Goal: Task Accomplishment & Management: Use online tool/utility

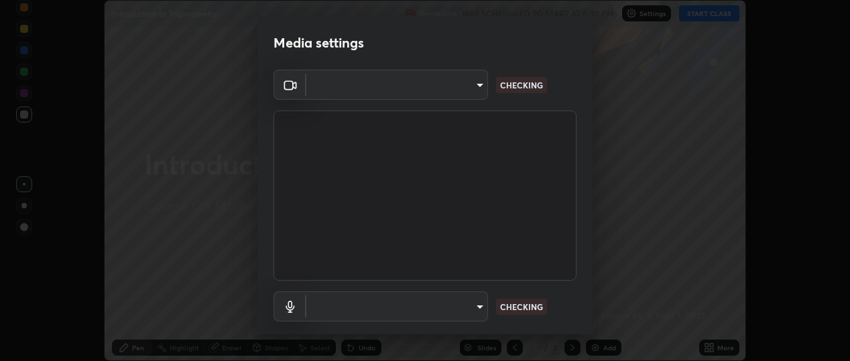
scroll to position [361, 850]
type input "d433ed813fb4edee8c11d5c728848fb9fc852375dd73a9997fb19bdb6919e816"
type input "default"
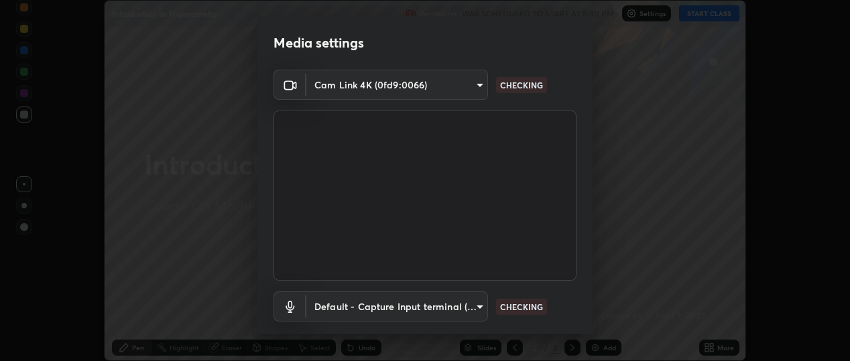
click at [458, 89] on body "Erase all Introduction to Trigonometry Recording WAS SCHEDULED TO START AT 5:30…" at bounding box center [425, 180] width 850 height 361
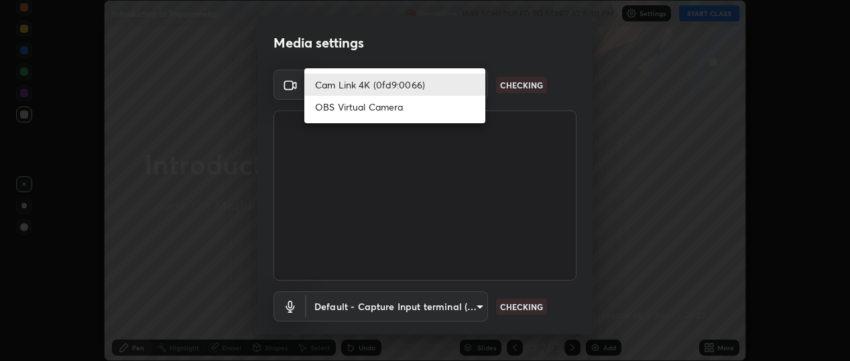
click at [451, 107] on li "OBS Virtual Camera" at bounding box center [394, 107] width 181 height 22
type input "b5ed76bf6ffec8510c1d67ae41352f00f6afc36978bae23b45774c159f9dd4cf"
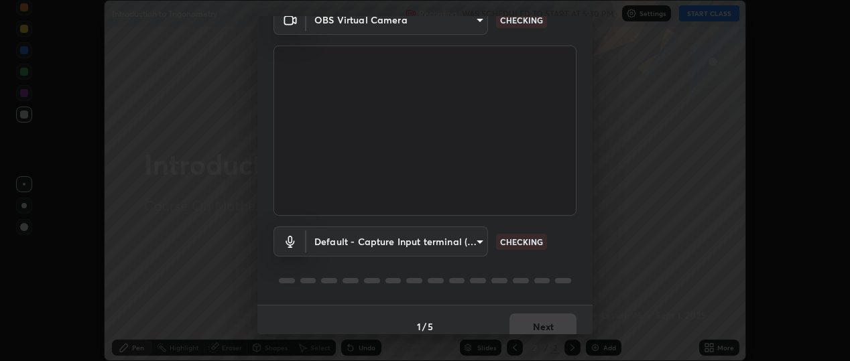
scroll to position [78, 0]
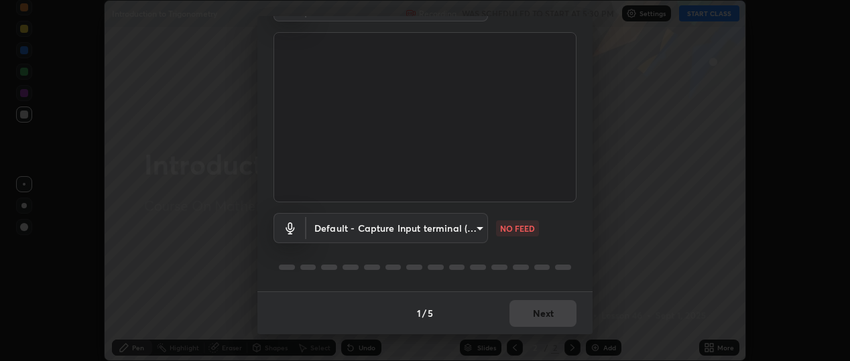
click at [476, 229] on body "Erase all Introduction to Trigonometry Recording WAS SCHEDULED TO START AT 5:30…" at bounding box center [425, 180] width 850 height 361
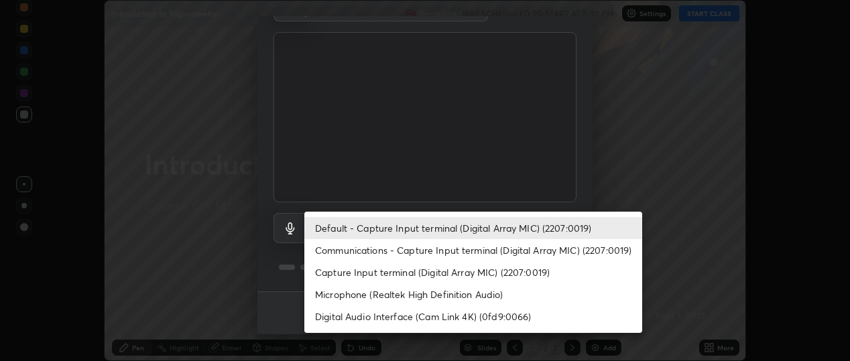
click at [466, 249] on li "Communications - Capture Input terminal (Digital Array MIC) (2207:0019)" at bounding box center [473, 250] width 338 height 22
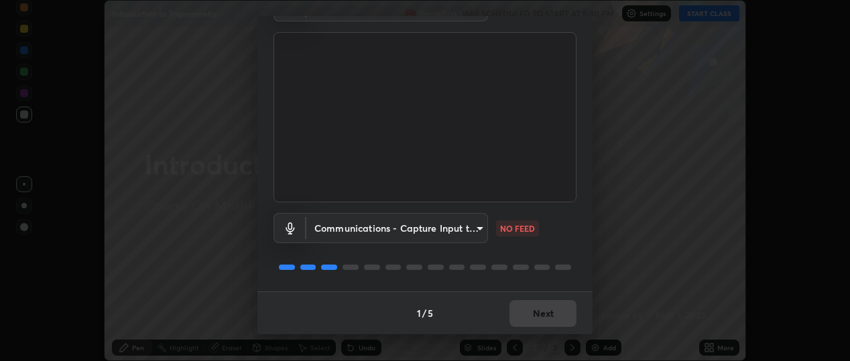
click at [465, 232] on body "Erase all Introduction to Trigonometry Recording WAS SCHEDULED TO START AT 5:30…" at bounding box center [425, 180] width 850 height 361
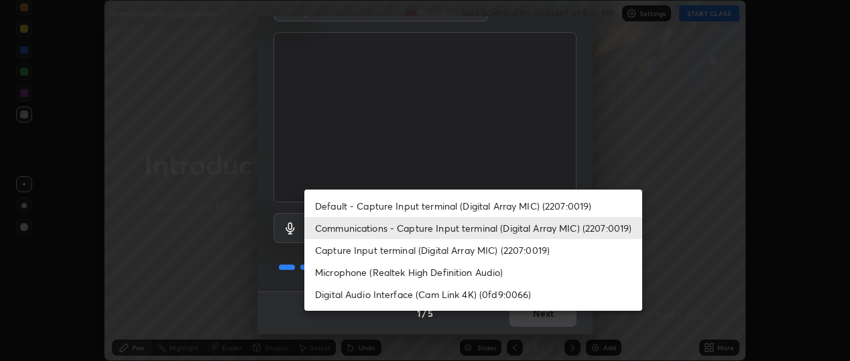
click at [471, 212] on li "Default - Capture Input terminal (Digital Array MIC) (2207:0019)" at bounding box center [473, 206] width 338 height 22
type input "default"
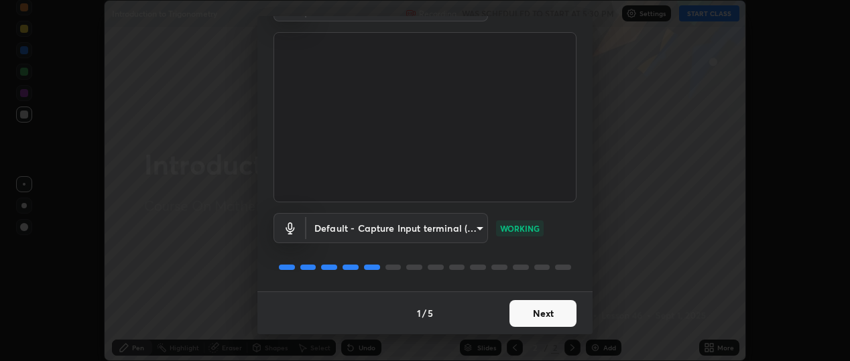
click at [543, 314] on button "Next" at bounding box center [542, 313] width 67 height 27
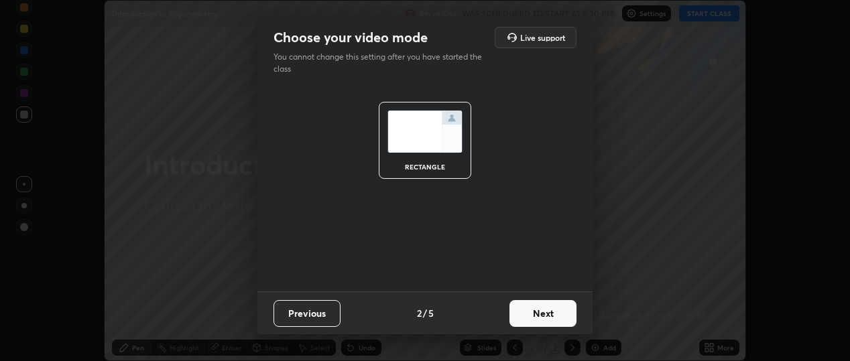
click at [547, 313] on button "Next" at bounding box center [542, 313] width 67 height 27
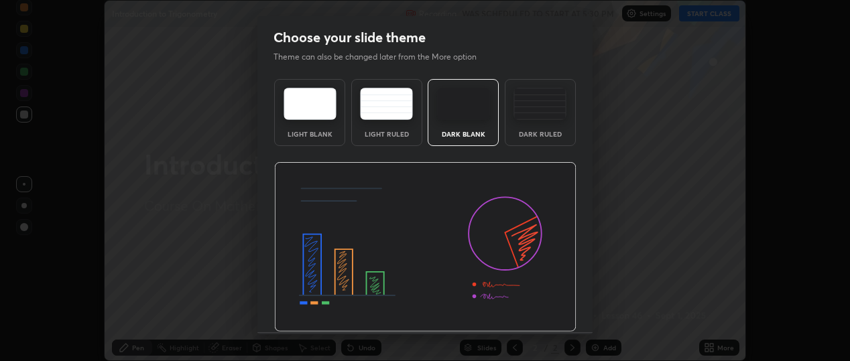
scroll to position [41, 0]
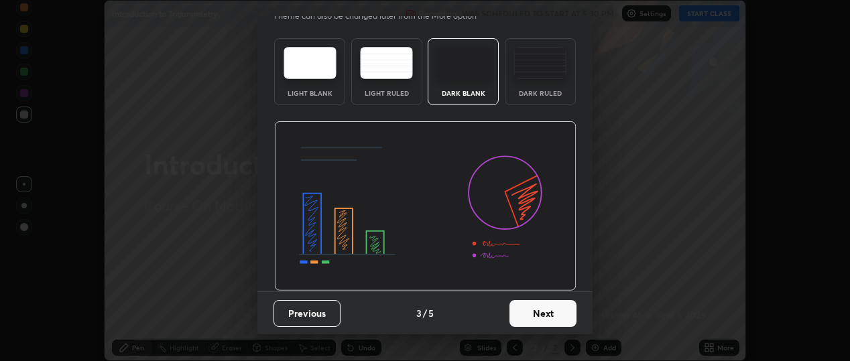
click at [556, 310] on button "Next" at bounding box center [542, 313] width 67 height 27
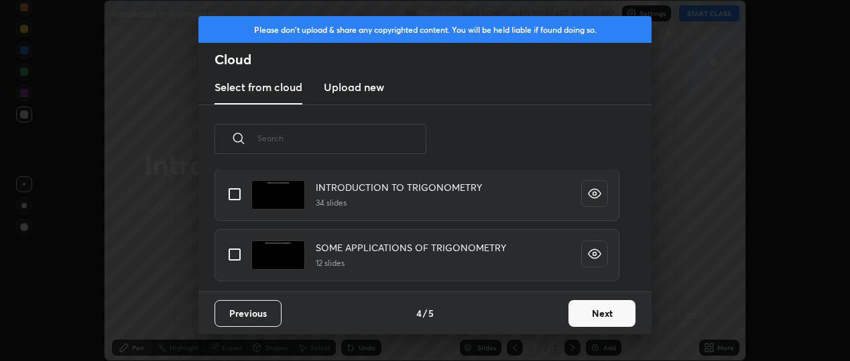
scroll to position [92, 0]
click at [231, 195] on input "grid" at bounding box center [234, 193] width 28 height 28
checkbox input "true"
click at [600, 315] on button "Next" at bounding box center [601, 313] width 67 height 27
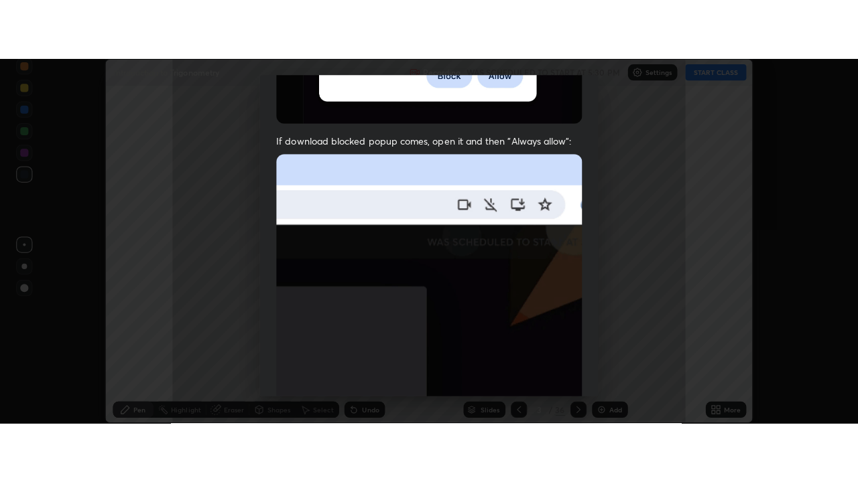
scroll to position [352, 0]
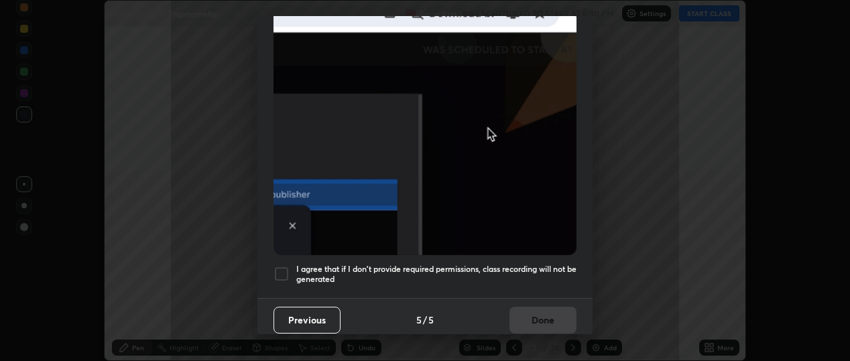
click at [277, 269] on div at bounding box center [281, 274] width 16 height 16
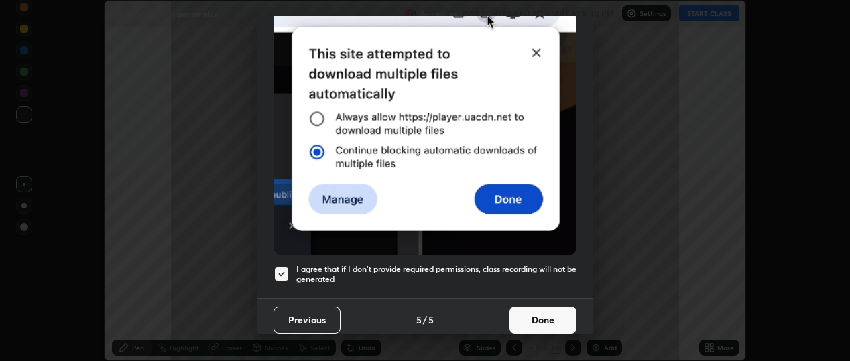
click at [538, 310] on button "Done" at bounding box center [542, 320] width 67 height 27
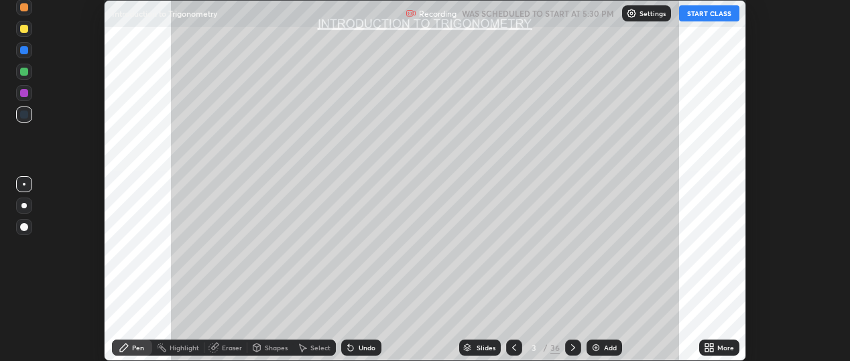
click at [716, 12] on button "START CLASS" at bounding box center [709, 13] width 60 height 16
click at [729, 348] on div "More" at bounding box center [725, 347] width 17 height 7
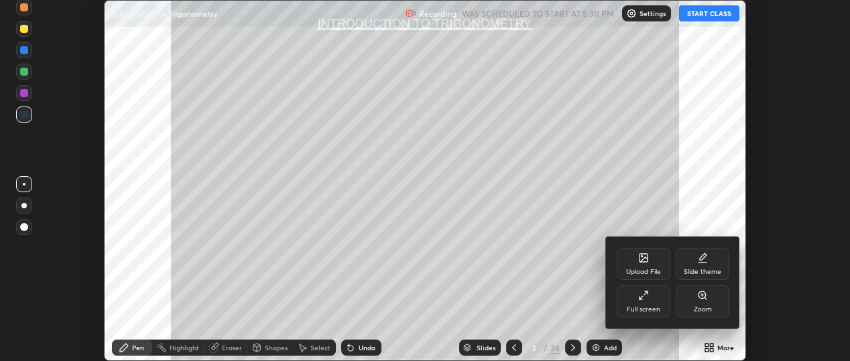
click at [643, 302] on div "Full screen" at bounding box center [643, 301] width 54 height 32
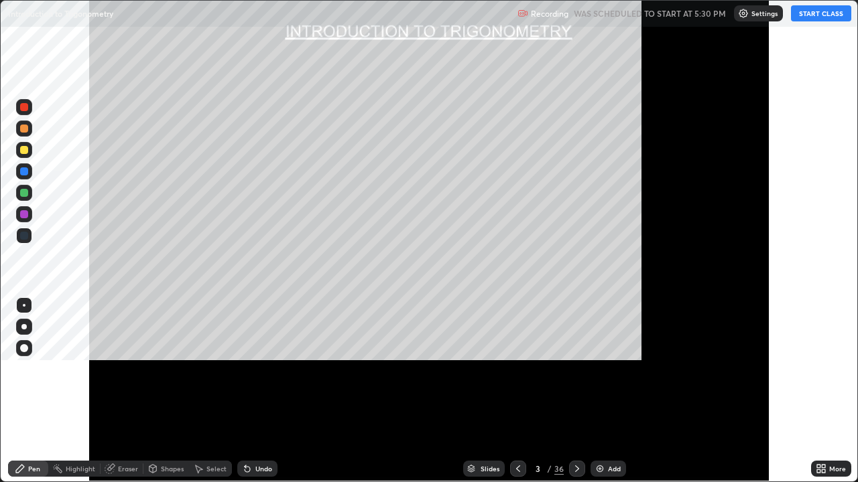
scroll to position [482, 858]
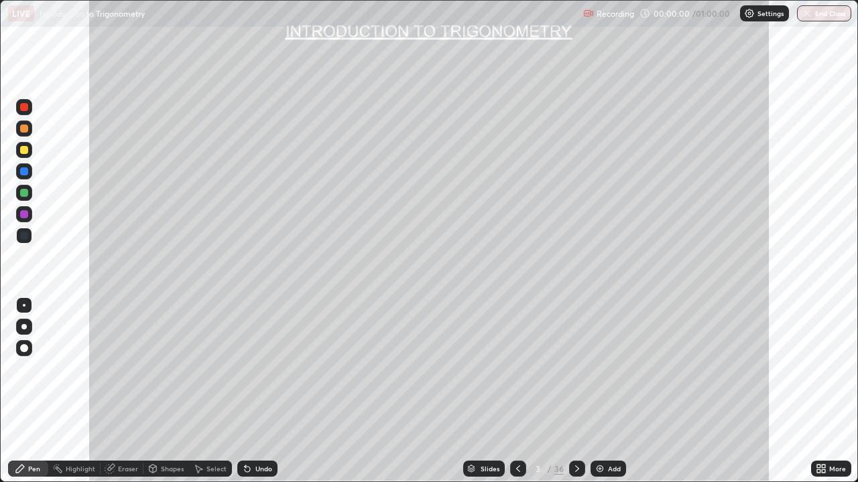
click at [476, 361] on div "Slides" at bounding box center [484, 469] width 42 height 16
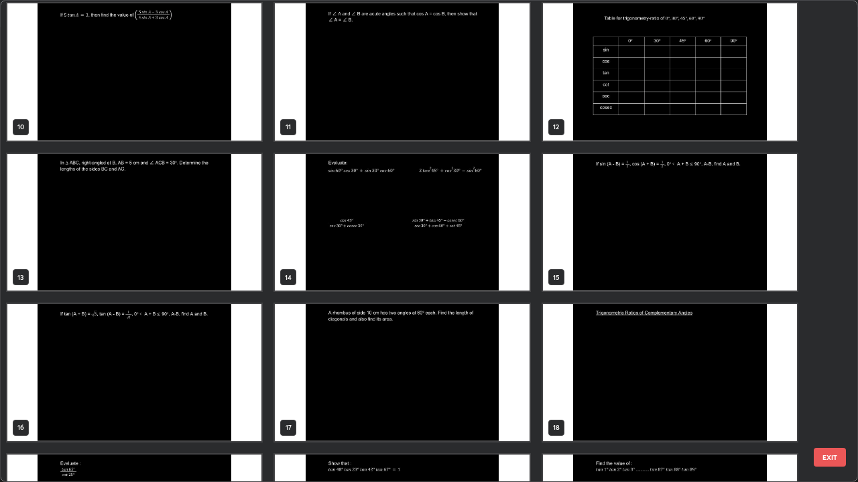
scroll to position [472, 0]
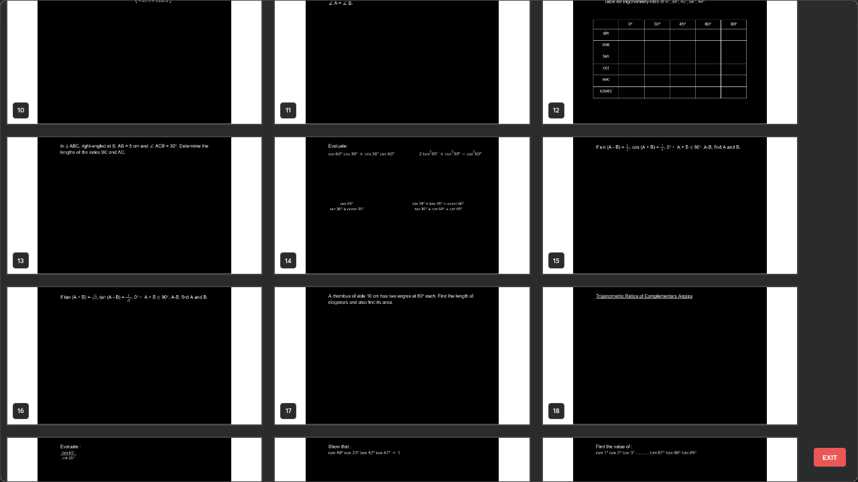
click at [131, 344] on img "grid" at bounding box center [134, 355] width 254 height 137
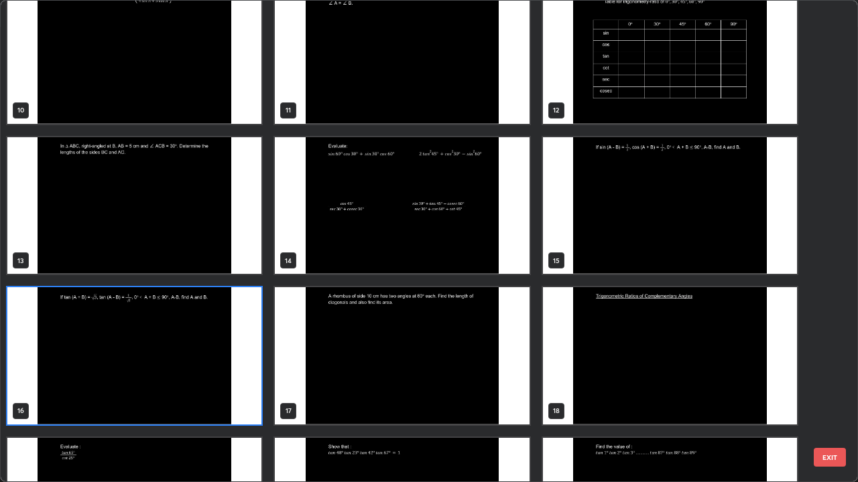
click at [135, 342] on img "grid" at bounding box center [134, 355] width 254 height 137
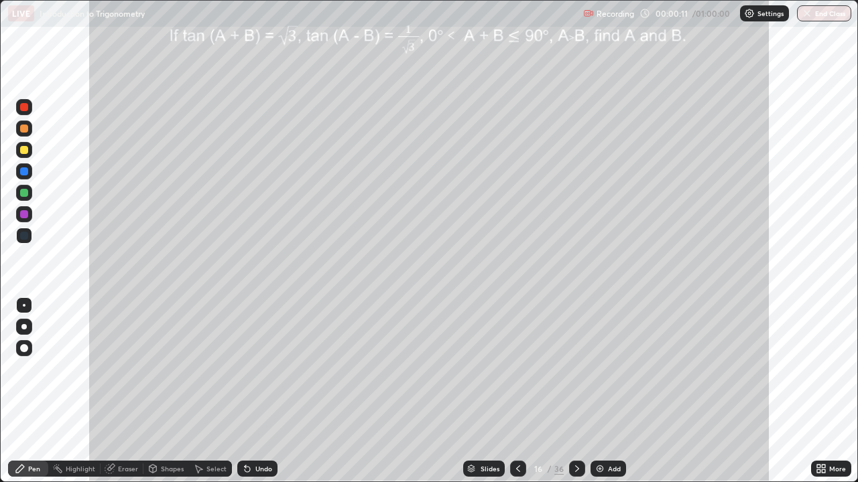
click at [575, 361] on icon at bounding box center [577, 469] width 11 height 11
click at [171, 361] on div "Shapes" at bounding box center [166, 469] width 46 height 16
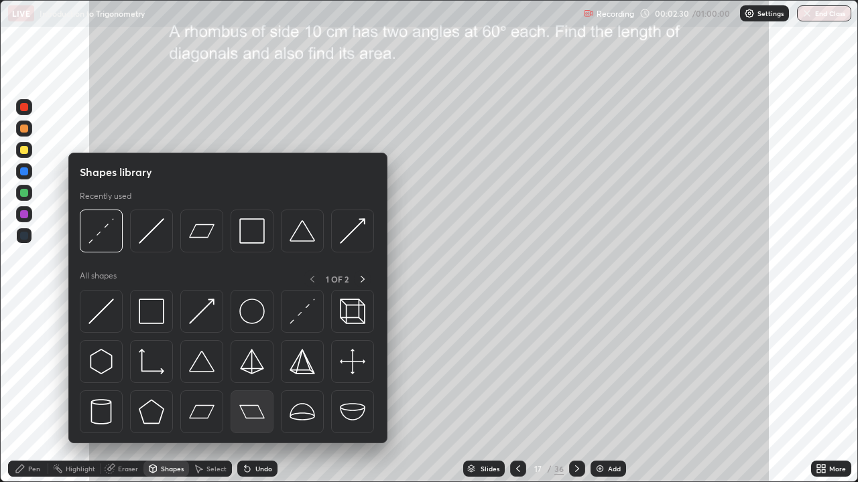
click at [250, 361] on img at bounding box center [251, 411] width 25 height 25
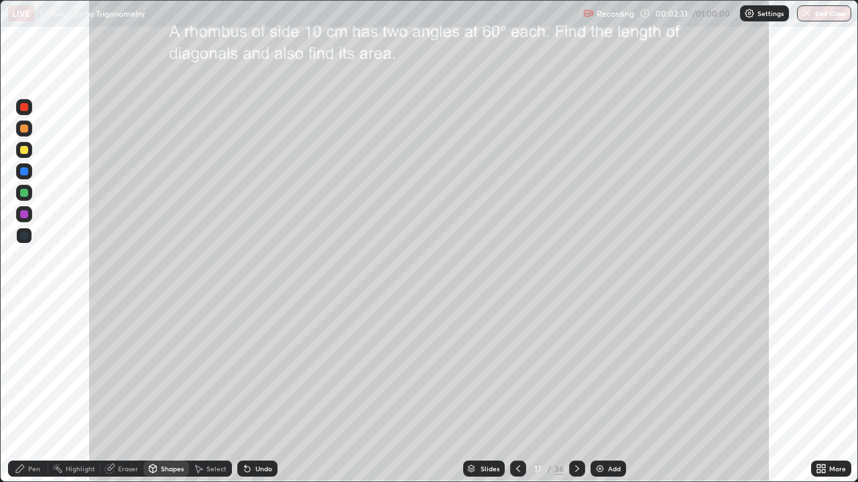
click at [164, 361] on div "Shapes" at bounding box center [172, 469] width 23 height 7
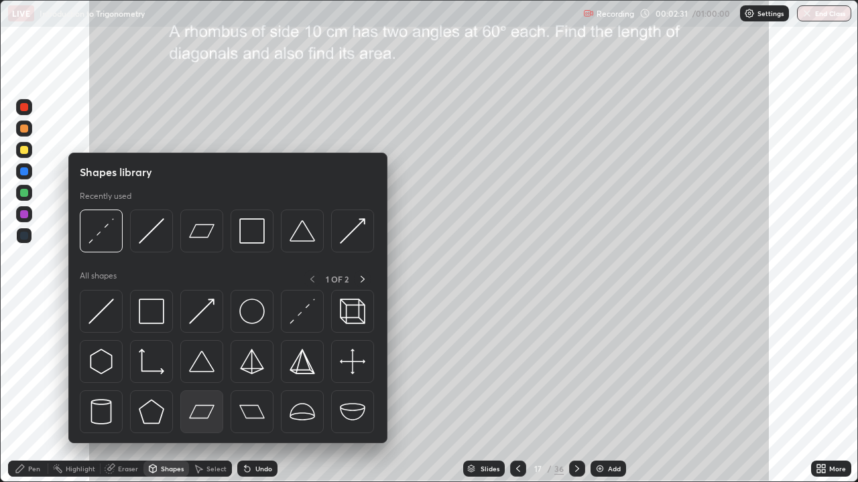
click at [200, 361] on img at bounding box center [201, 411] width 25 height 25
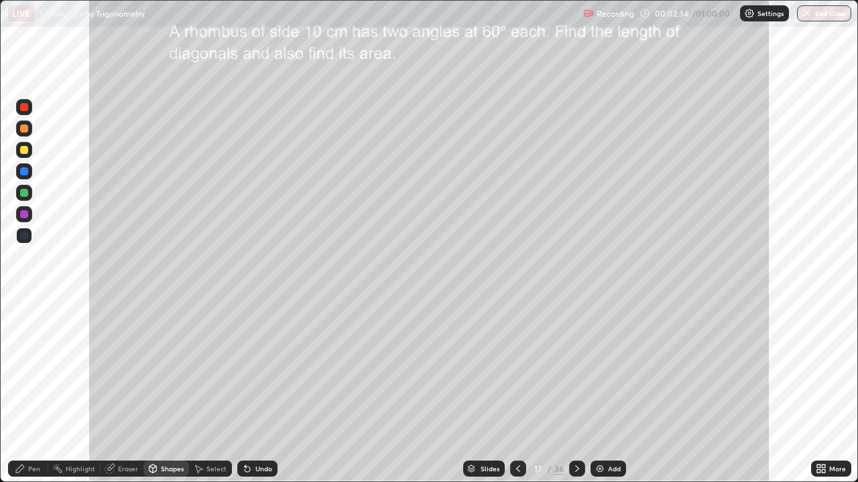
click at [251, 361] on div "Undo" at bounding box center [257, 469] width 40 height 16
click at [26, 155] on div at bounding box center [24, 150] width 16 height 16
click at [27, 361] on div "Pen" at bounding box center [28, 469] width 40 height 16
click at [24, 129] on div at bounding box center [24, 129] width 8 height 8
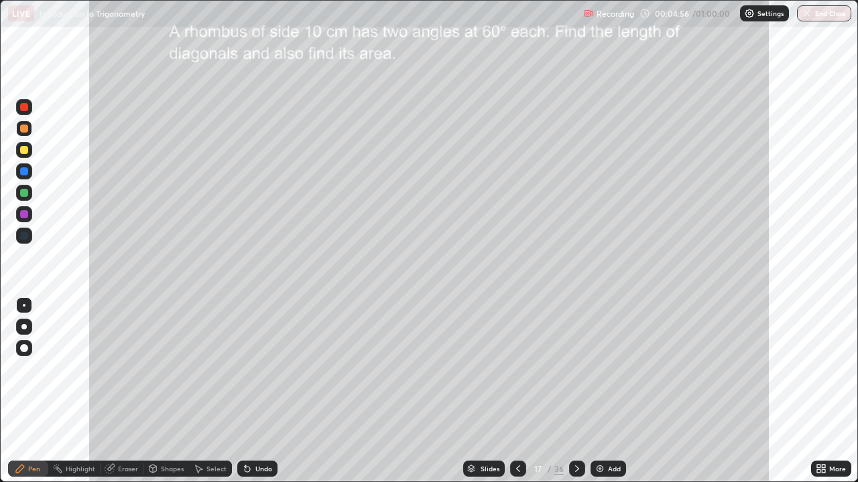
click at [26, 194] on div at bounding box center [24, 193] width 8 height 8
click at [177, 361] on div "Shapes" at bounding box center [172, 469] width 23 height 7
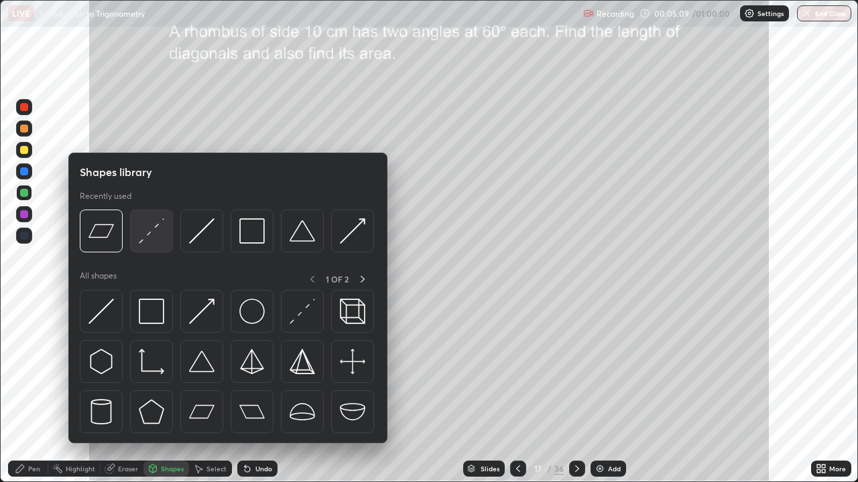
click at [155, 237] on img at bounding box center [151, 230] width 25 height 25
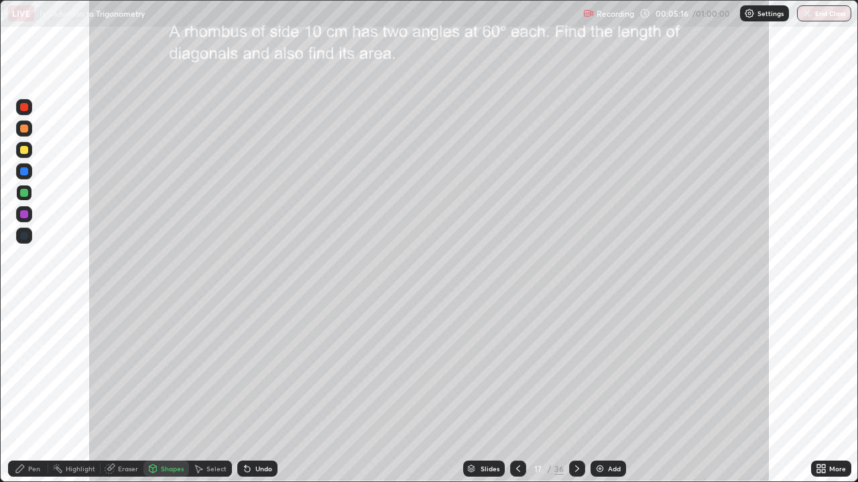
click at [35, 361] on div "Pen" at bounding box center [34, 469] width 12 height 7
click at [23, 149] on div at bounding box center [24, 150] width 8 height 8
click at [24, 216] on div at bounding box center [24, 214] width 8 height 8
click at [84, 361] on div "Highlight" at bounding box center [80, 469] width 29 height 7
click at [28, 361] on div "Pen" at bounding box center [34, 469] width 12 height 7
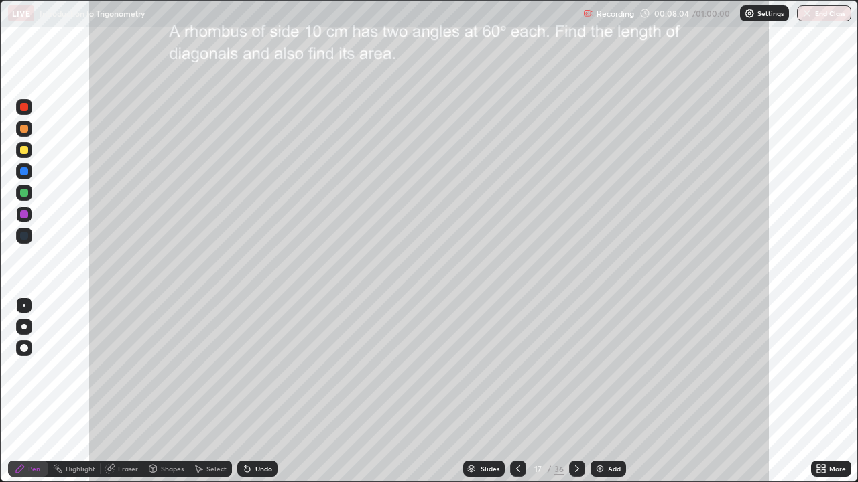
click at [25, 194] on div at bounding box center [24, 193] width 8 height 8
click at [88, 361] on div "Highlight" at bounding box center [80, 469] width 29 height 7
click at [207, 361] on div "Select" at bounding box center [210, 469] width 43 height 16
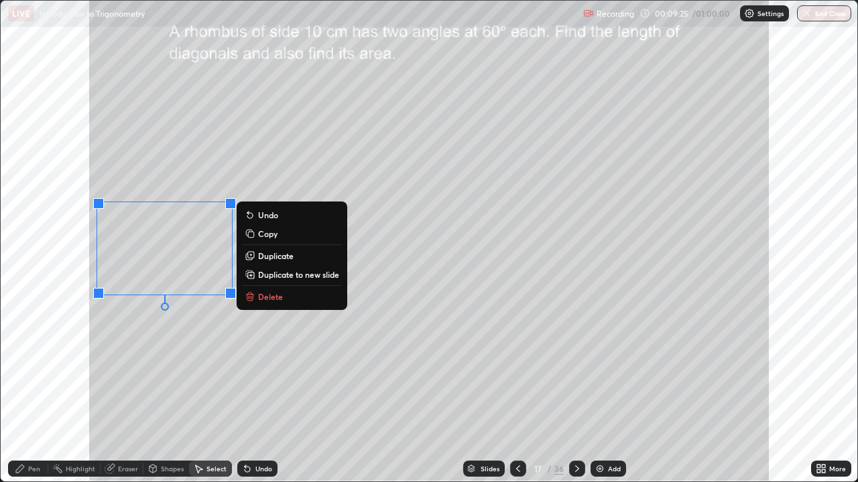
click at [156, 361] on div "0 ° Undo Copy Duplicate Duplicate to new slide Delete" at bounding box center [429, 241] width 856 height 481
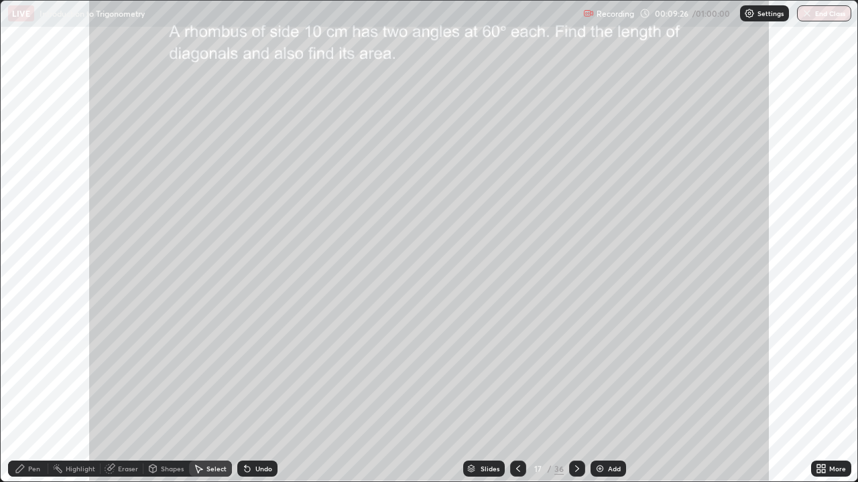
click at [121, 361] on div "Eraser" at bounding box center [122, 469] width 43 height 16
click at [24, 361] on icon at bounding box center [24, 423] width 7 height 7
click at [25, 361] on icon at bounding box center [24, 400] width 7 height 7
click at [29, 361] on div "Pen" at bounding box center [34, 469] width 12 height 7
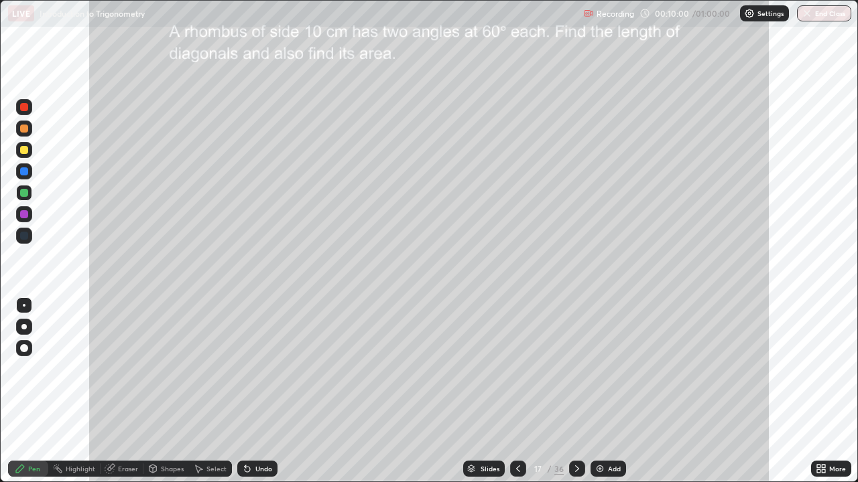
click at [259, 361] on div "Undo" at bounding box center [255, 469] width 46 height 27
click at [259, 361] on div "Undo" at bounding box center [263, 469] width 17 height 7
click at [161, 361] on div "Shapes" at bounding box center [172, 469] width 23 height 7
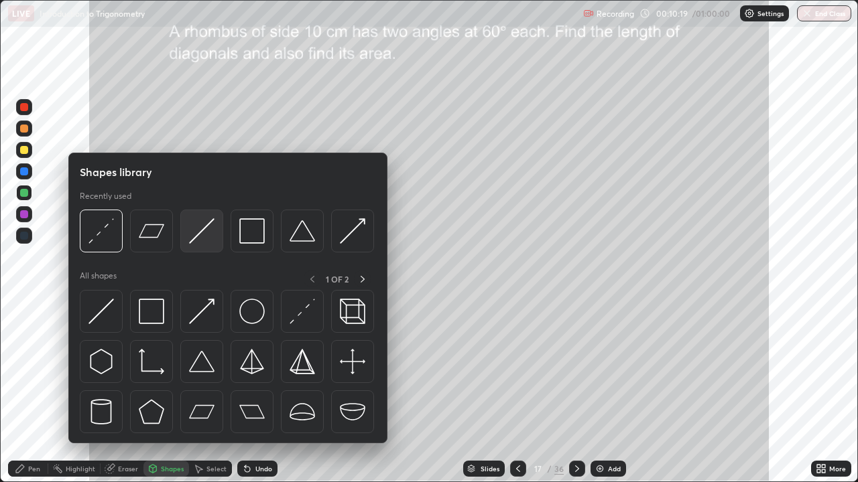
click at [195, 229] on img at bounding box center [201, 230] width 25 height 25
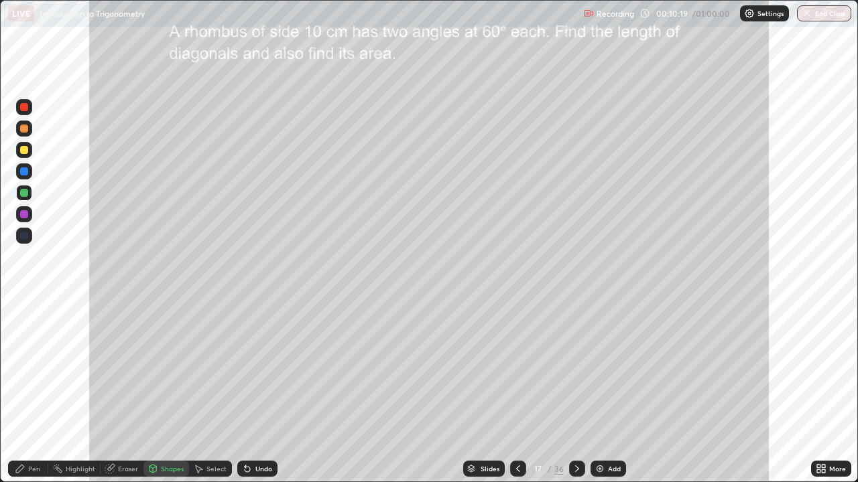
click at [23, 150] on div at bounding box center [24, 150] width 8 height 8
click at [31, 361] on div "Pen" at bounding box center [28, 469] width 40 height 16
click at [257, 361] on div "Undo" at bounding box center [263, 469] width 17 height 7
click at [261, 361] on div "Undo" at bounding box center [263, 469] width 17 height 7
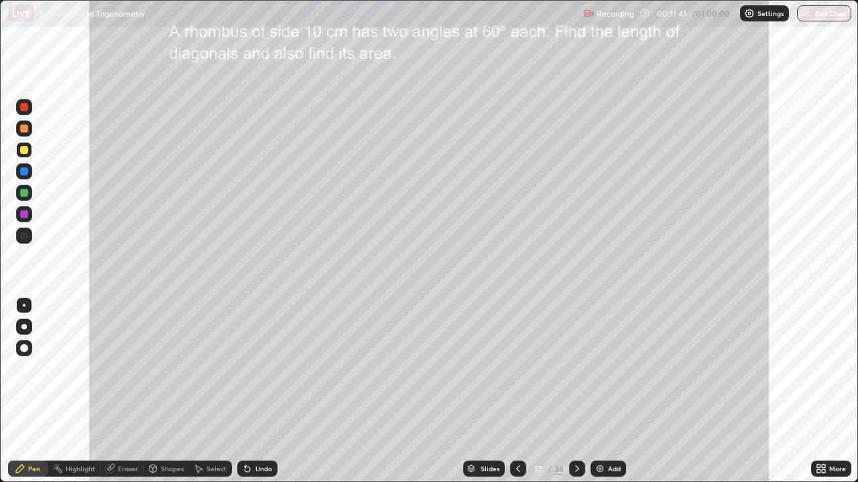
click at [265, 361] on div "Undo" at bounding box center [263, 469] width 17 height 7
click at [76, 361] on div "Highlight" at bounding box center [80, 469] width 29 height 7
click at [28, 361] on div "Pen" at bounding box center [34, 469] width 12 height 7
click at [25, 130] on div at bounding box center [24, 129] width 8 height 8
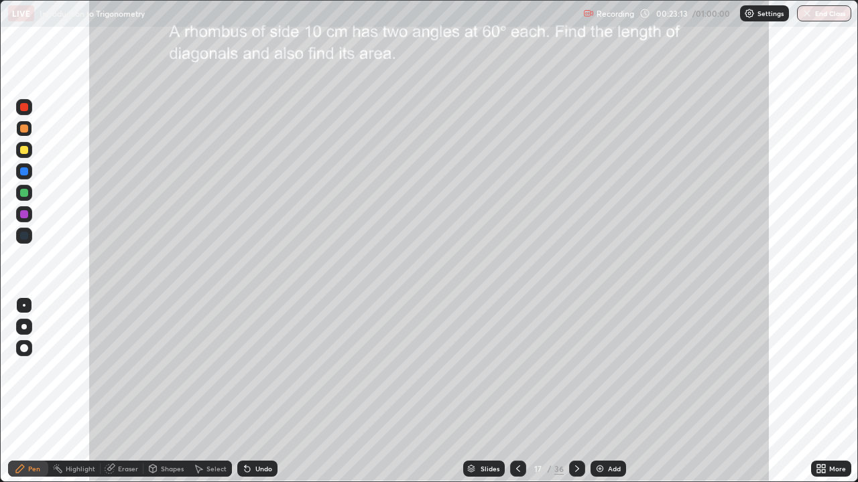
click at [576, 361] on icon at bounding box center [577, 469] width 4 height 7
click at [579, 361] on icon at bounding box center [577, 469] width 11 height 11
click at [576, 361] on icon at bounding box center [577, 469] width 4 height 7
click at [572, 361] on icon at bounding box center [577, 469] width 11 height 11
click at [515, 361] on icon at bounding box center [518, 469] width 11 height 11
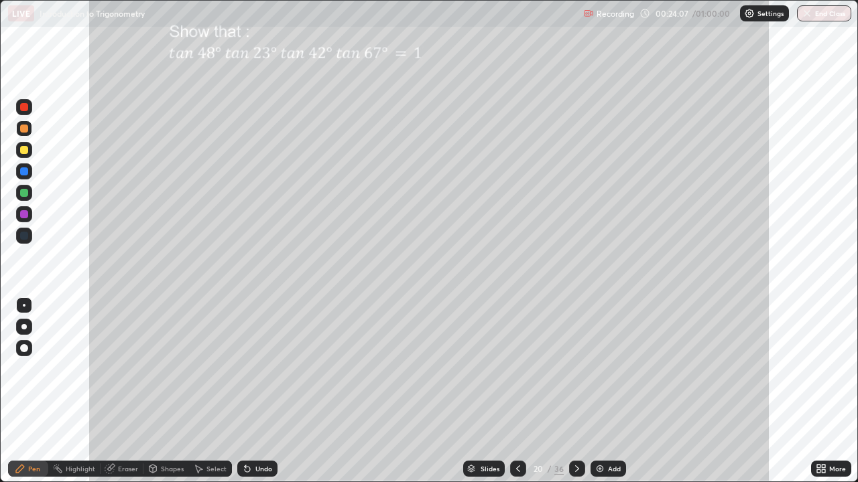
click at [576, 361] on icon at bounding box center [577, 469] width 4 height 7
click at [575, 361] on icon at bounding box center [577, 469] width 4 height 7
click at [572, 361] on icon at bounding box center [577, 469] width 11 height 11
click at [25, 152] on div at bounding box center [24, 150] width 8 height 8
click at [28, 149] on div at bounding box center [24, 150] width 16 height 16
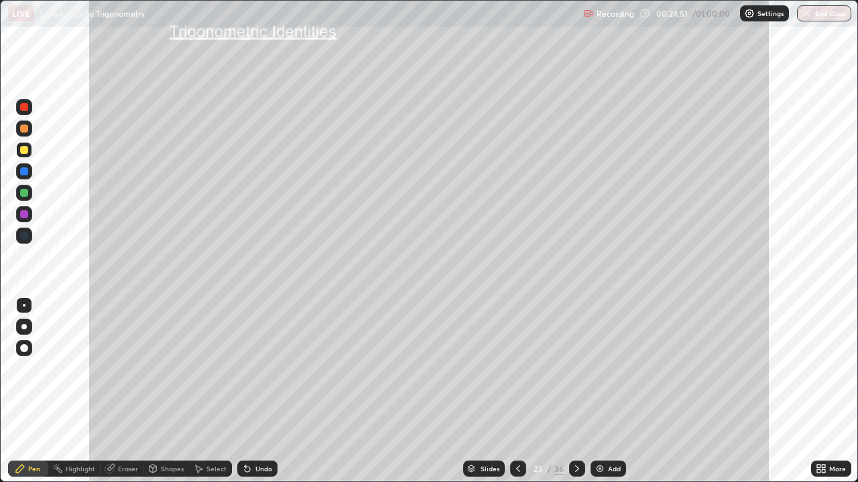
click at [168, 361] on div "Shapes" at bounding box center [166, 469] width 46 height 16
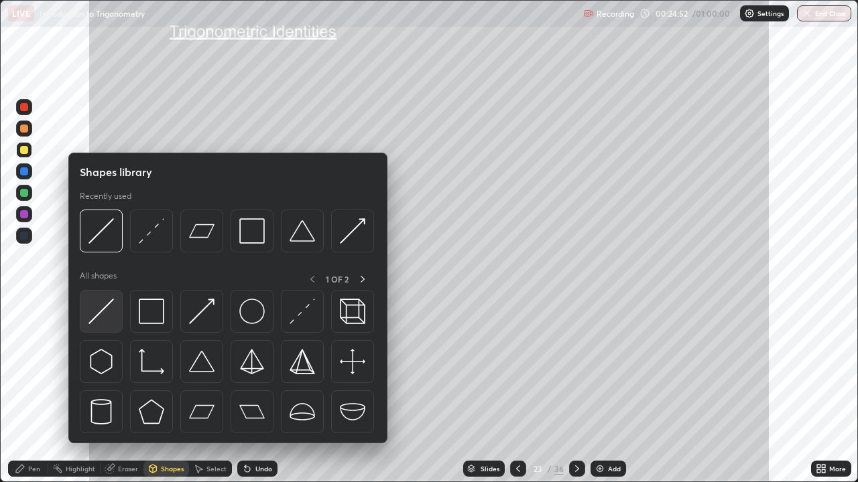
click at [108, 310] on img at bounding box center [100, 311] width 25 height 25
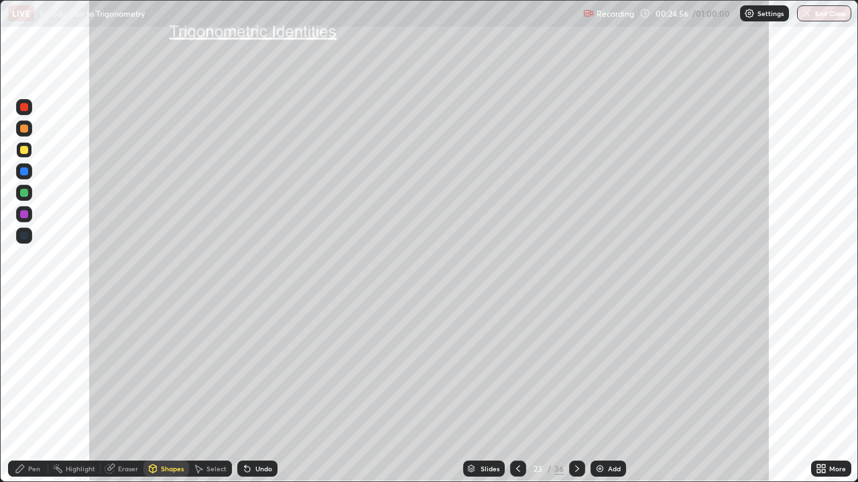
click at [41, 361] on div "Pen" at bounding box center [28, 469] width 40 height 16
click at [24, 194] on div at bounding box center [24, 193] width 8 height 8
click at [25, 130] on div at bounding box center [24, 129] width 8 height 8
click at [22, 173] on div at bounding box center [24, 172] width 8 height 8
click at [23, 217] on div at bounding box center [24, 214] width 8 height 8
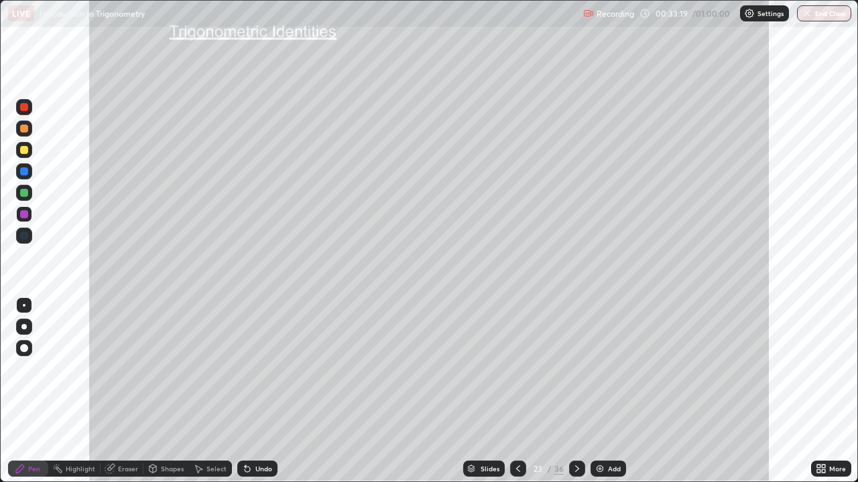
click at [24, 153] on div at bounding box center [24, 150] width 8 height 8
click at [25, 128] on div at bounding box center [24, 129] width 8 height 8
click at [23, 179] on div at bounding box center [24, 172] width 16 height 16
click at [79, 361] on div "Highlight" at bounding box center [74, 469] width 52 height 16
click at [28, 361] on div "Pen" at bounding box center [34, 469] width 12 height 7
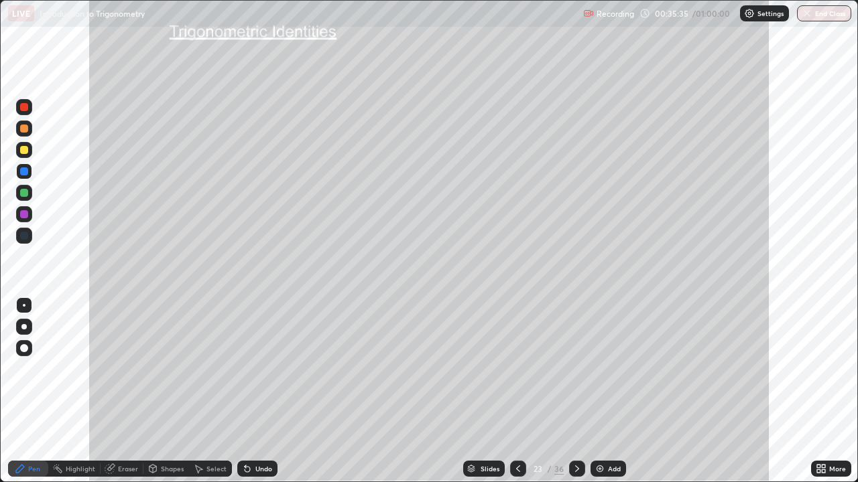
click at [23, 149] on div at bounding box center [24, 150] width 8 height 8
click at [575, 361] on icon at bounding box center [577, 469] width 11 height 11
click at [19, 151] on div at bounding box center [24, 150] width 16 height 16
click at [256, 361] on div "Undo" at bounding box center [257, 469] width 40 height 16
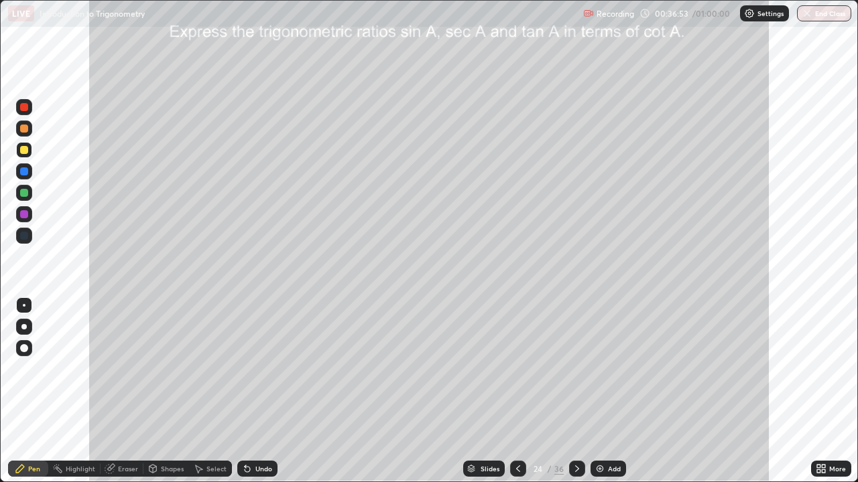
click at [256, 361] on div "Undo" at bounding box center [257, 469] width 40 height 16
click at [252, 361] on div "Undo" at bounding box center [255, 469] width 46 height 27
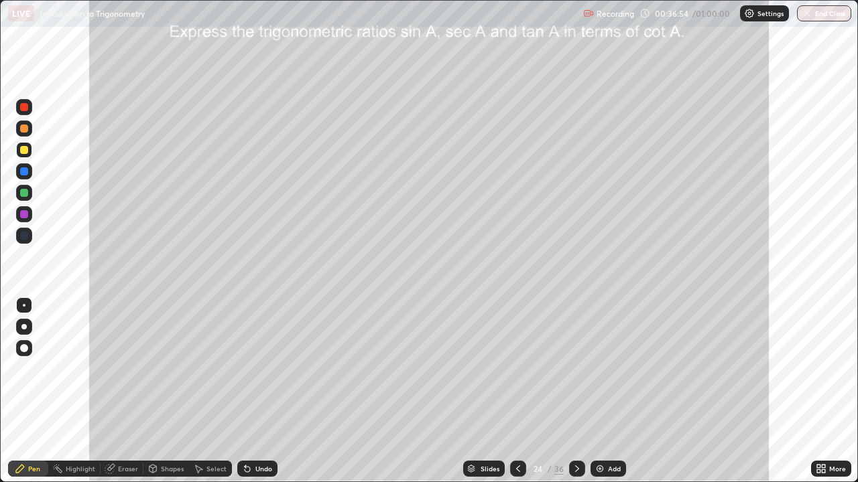
click at [252, 361] on div "Undo" at bounding box center [255, 469] width 46 height 27
click at [23, 131] on div at bounding box center [24, 129] width 8 height 8
click at [255, 361] on div "Undo" at bounding box center [263, 469] width 17 height 7
click at [23, 148] on div at bounding box center [24, 150] width 8 height 8
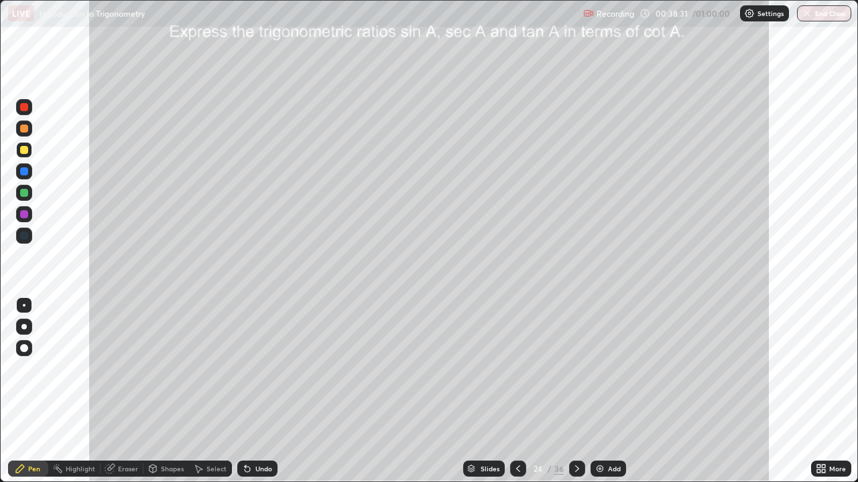
click at [23, 193] on div at bounding box center [24, 193] width 8 height 8
click at [82, 361] on div "Highlight" at bounding box center [80, 469] width 29 height 7
click at [84, 361] on div "Highlight" at bounding box center [80, 469] width 29 height 7
click at [75, 361] on div "Highlight" at bounding box center [80, 469] width 29 height 7
click at [23, 361] on icon at bounding box center [24, 402] width 11 height 11
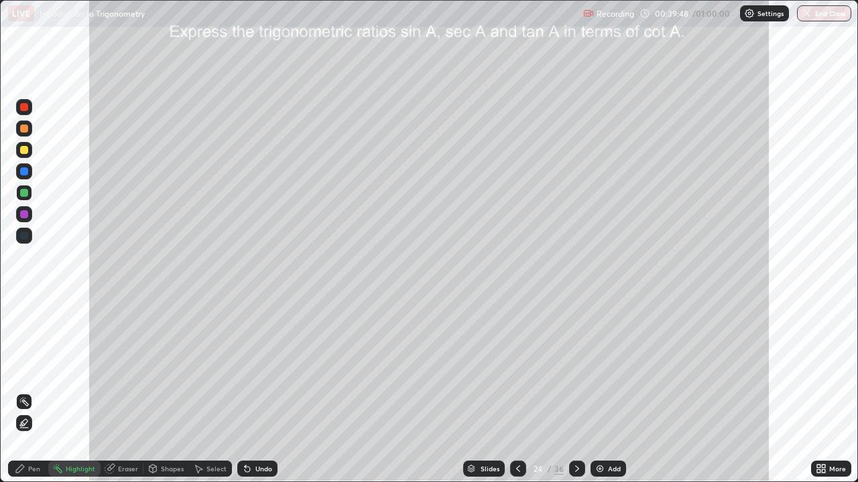
click at [23, 361] on icon at bounding box center [24, 402] width 11 height 11
click at [25, 152] on div at bounding box center [24, 150] width 8 height 8
click at [21, 151] on div at bounding box center [24, 150] width 8 height 8
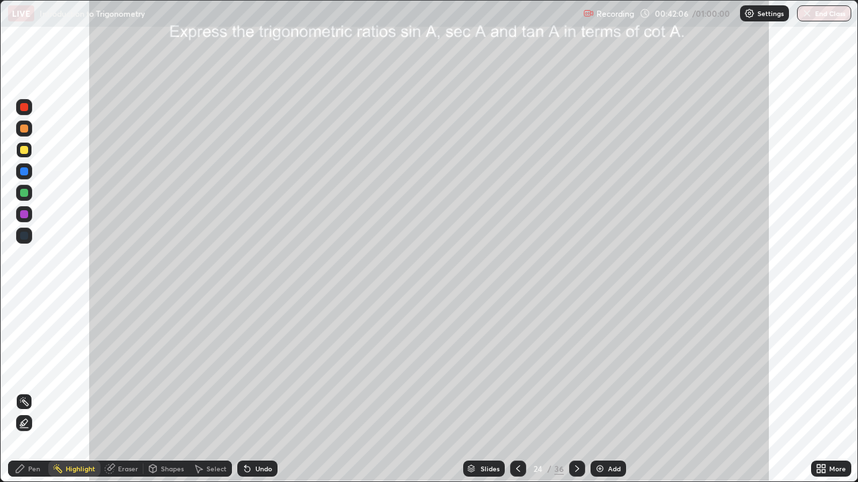
click at [27, 146] on div at bounding box center [24, 150] width 8 height 8
click at [123, 361] on div "Eraser" at bounding box center [128, 469] width 20 height 7
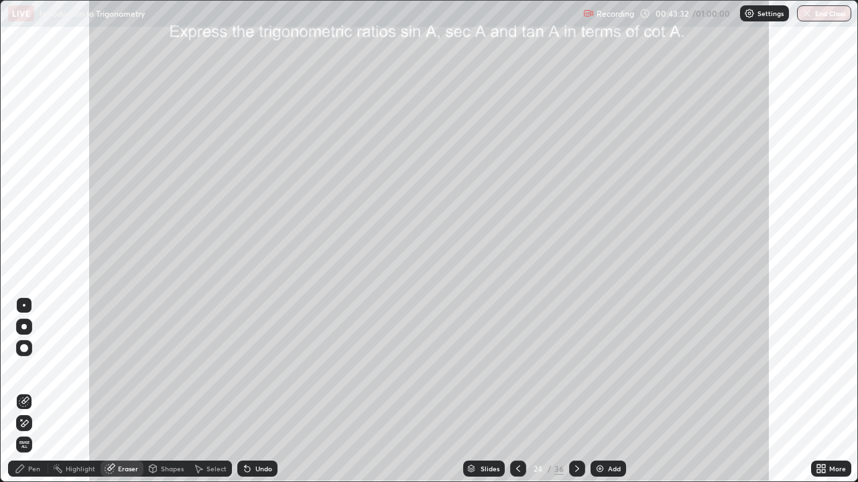
click at [31, 361] on div "Pen" at bounding box center [34, 469] width 12 height 7
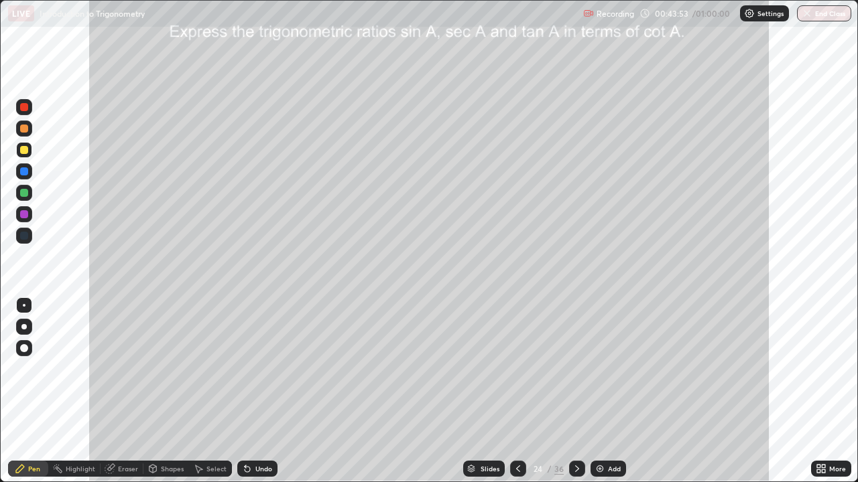
click at [573, 361] on icon at bounding box center [577, 469] width 11 height 11
click at [26, 151] on div at bounding box center [24, 150] width 8 height 8
click at [21, 151] on div at bounding box center [24, 150] width 8 height 8
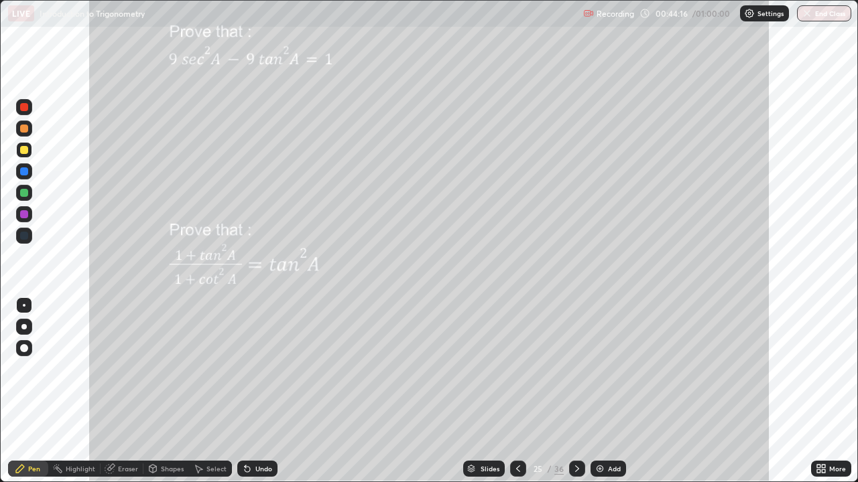
click at [21, 151] on div at bounding box center [24, 150] width 8 height 8
click at [23, 150] on div at bounding box center [24, 150] width 8 height 8
click at [23, 129] on div at bounding box center [24, 129] width 8 height 8
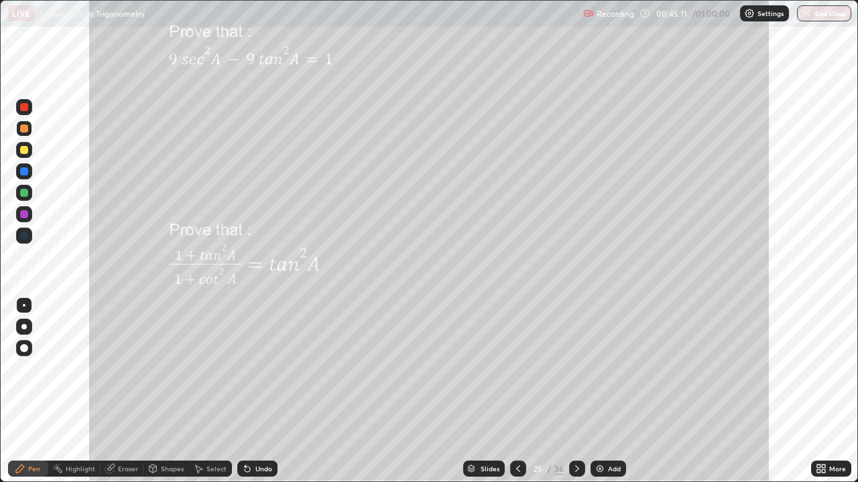
click at [129, 361] on div "Eraser" at bounding box center [128, 469] width 20 height 7
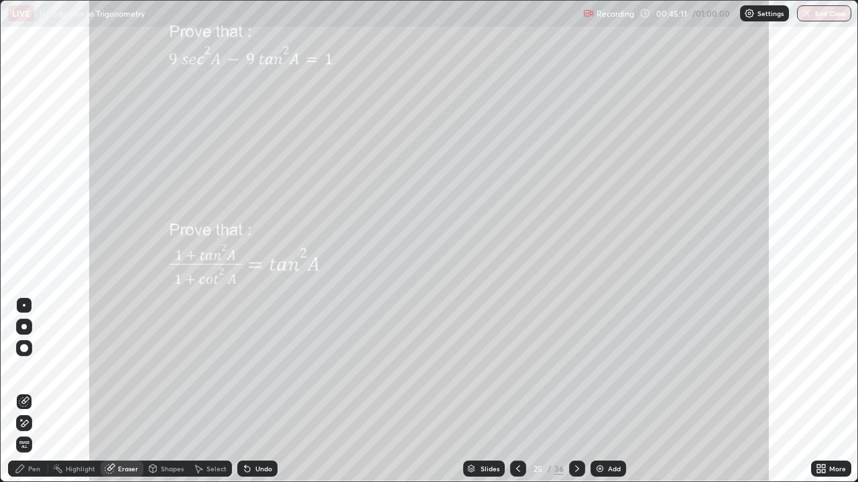
click at [73, 361] on div "Highlight" at bounding box center [80, 469] width 29 height 7
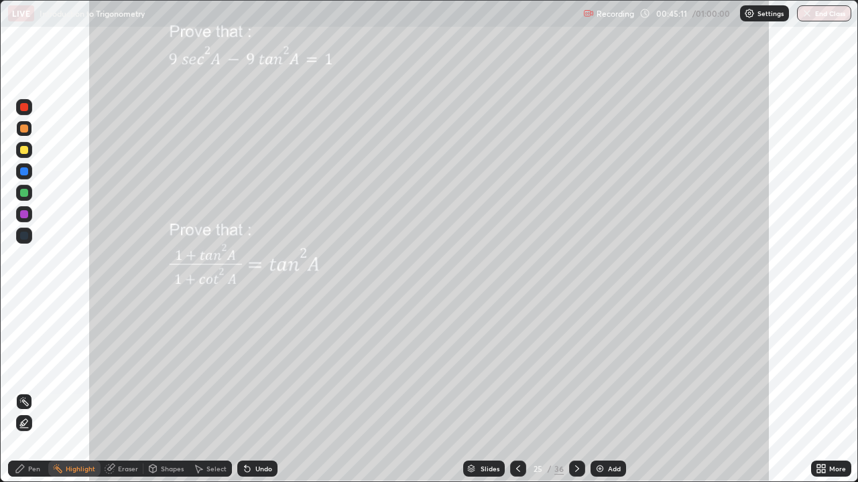
click at [33, 361] on div "Pen" at bounding box center [28, 469] width 40 height 16
click at [24, 238] on div at bounding box center [24, 236] width 8 height 8
click at [24, 150] on div at bounding box center [24, 150] width 8 height 8
click at [23, 170] on div at bounding box center [24, 172] width 8 height 8
click at [23, 130] on div at bounding box center [24, 129] width 8 height 8
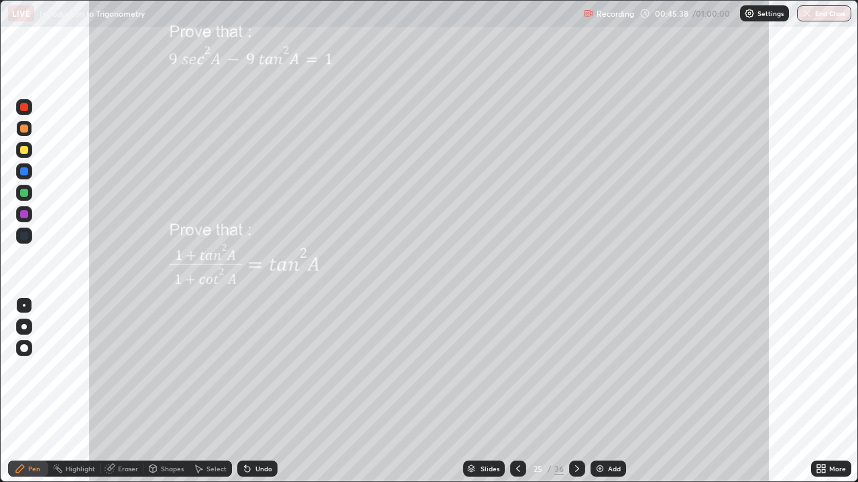
click at [21, 131] on div at bounding box center [24, 129] width 8 height 8
click at [23, 129] on div at bounding box center [24, 129] width 8 height 8
click at [22, 131] on div at bounding box center [24, 129] width 8 height 8
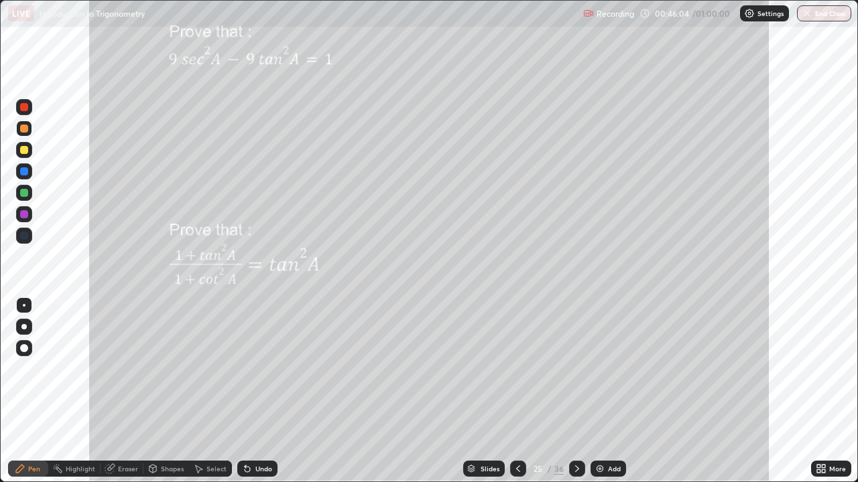
click at [22, 131] on div at bounding box center [24, 129] width 8 height 8
click at [20, 129] on div at bounding box center [24, 129] width 8 height 8
click at [20, 130] on div at bounding box center [24, 129] width 8 height 8
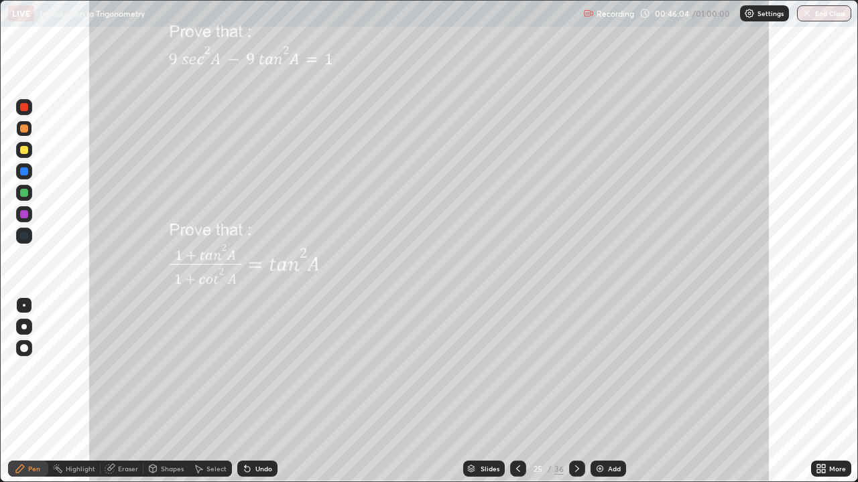
click at [20, 130] on div at bounding box center [24, 129] width 8 height 8
click at [23, 157] on div at bounding box center [24, 150] width 16 height 16
click at [336, 361] on div "Slides 25 / 36 Add" at bounding box center [543, 469] width 533 height 27
click at [256, 361] on div "Undo" at bounding box center [263, 469] width 17 height 7
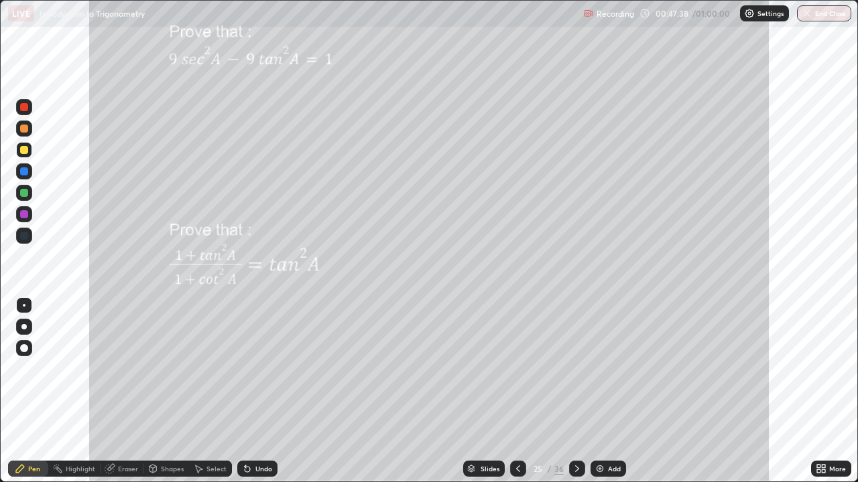
click at [23, 174] on div at bounding box center [24, 172] width 8 height 8
click at [23, 147] on div at bounding box center [24, 150] width 8 height 8
click at [491, 361] on div "Slides" at bounding box center [489, 469] width 19 height 7
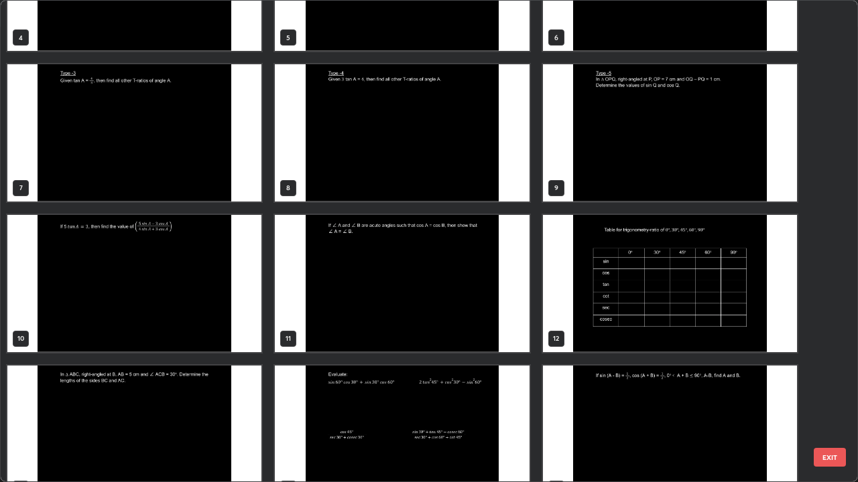
scroll to position [244, 0]
click at [153, 281] on img "grid" at bounding box center [134, 283] width 254 height 137
click at [155, 282] on img "grid" at bounding box center [134, 283] width 254 height 137
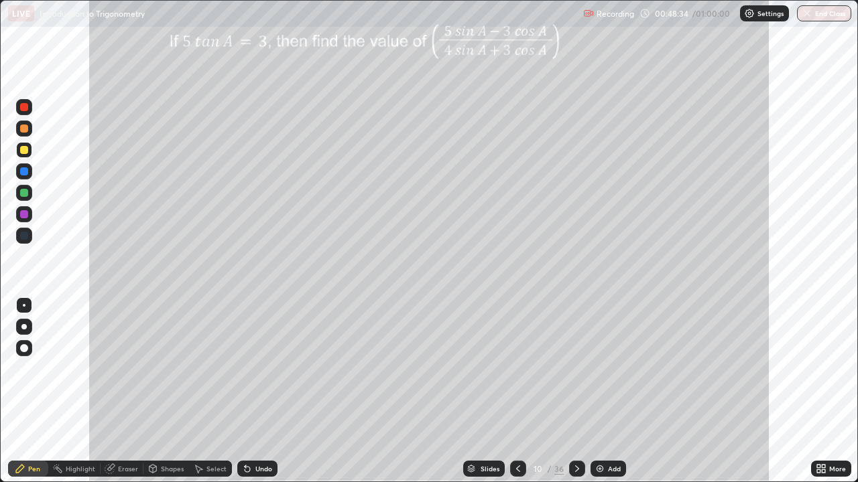
click at [478, 361] on div "Slides" at bounding box center [484, 469] width 42 height 16
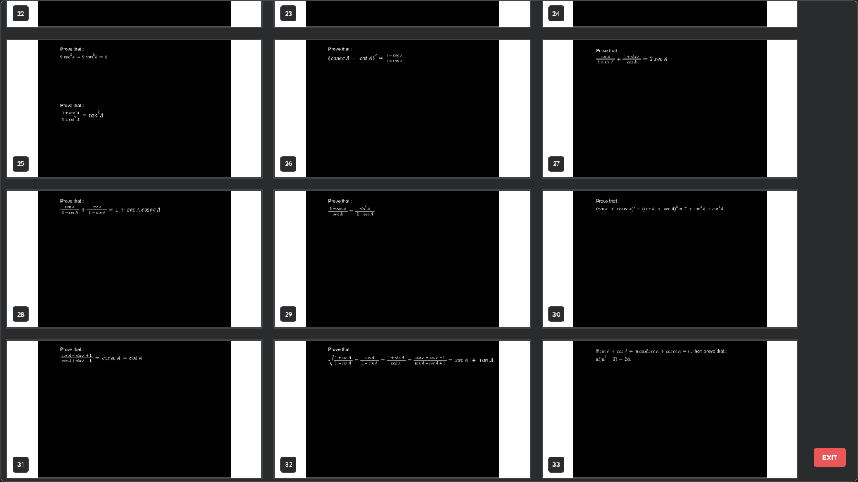
scroll to position [1171, 0]
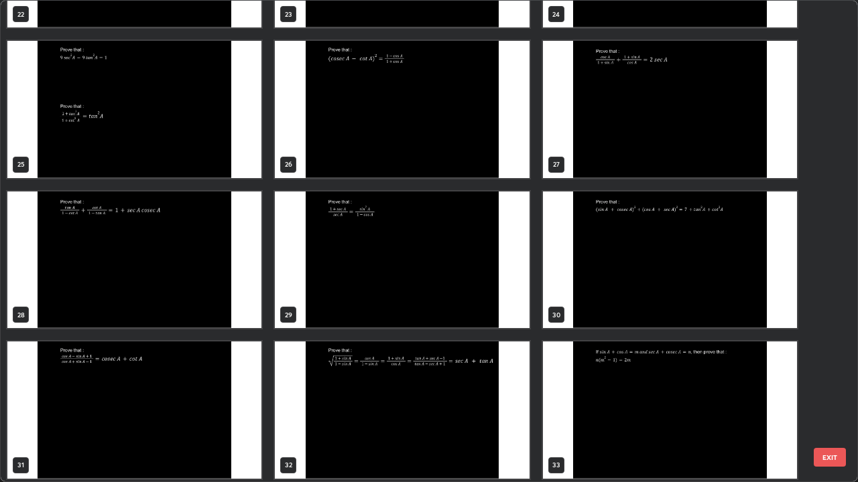
click at [167, 115] on img "grid" at bounding box center [134, 109] width 254 height 137
click at [174, 118] on img "grid" at bounding box center [134, 109] width 254 height 137
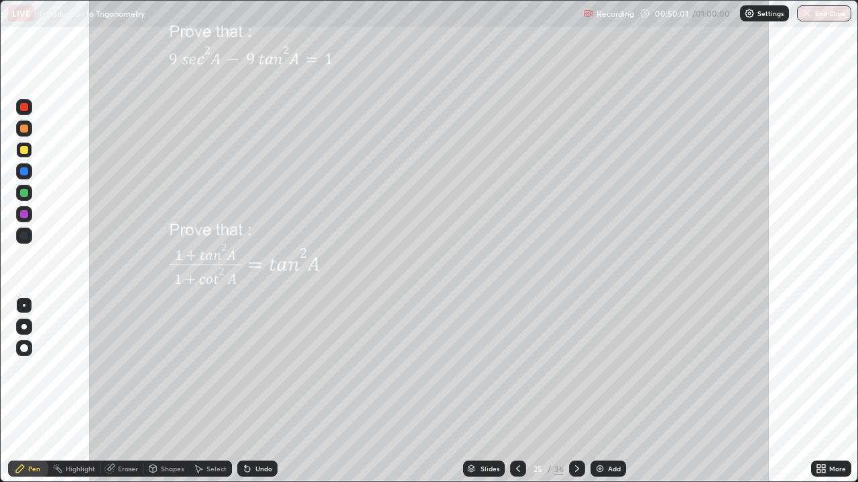
click at [575, 361] on icon at bounding box center [577, 469] width 4 height 7
click at [23, 149] on div at bounding box center [24, 150] width 8 height 8
click at [21, 149] on div at bounding box center [24, 150] width 8 height 8
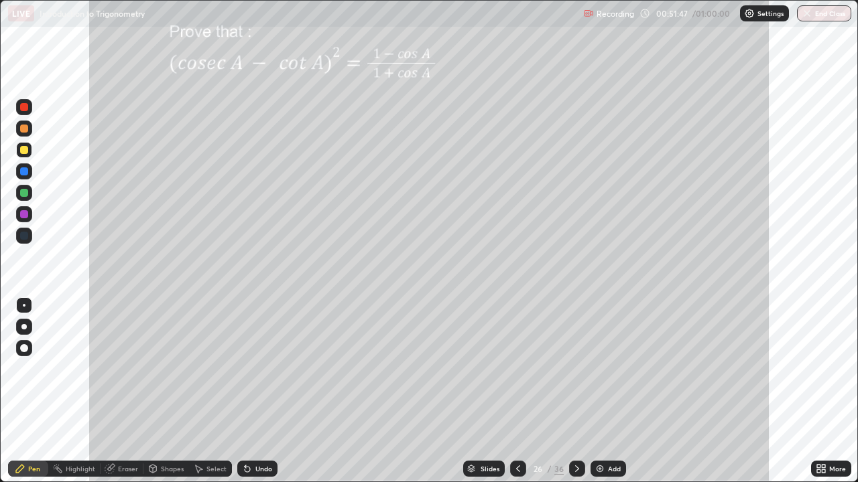
click at [21, 152] on div at bounding box center [24, 150] width 8 height 8
click at [27, 194] on div at bounding box center [24, 193] width 8 height 8
click at [28, 150] on div at bounding box center [24, 150] width 16 height 16
click at [813, 13] on button "End Class" at bounding box center [824, 13] width 54 height 16
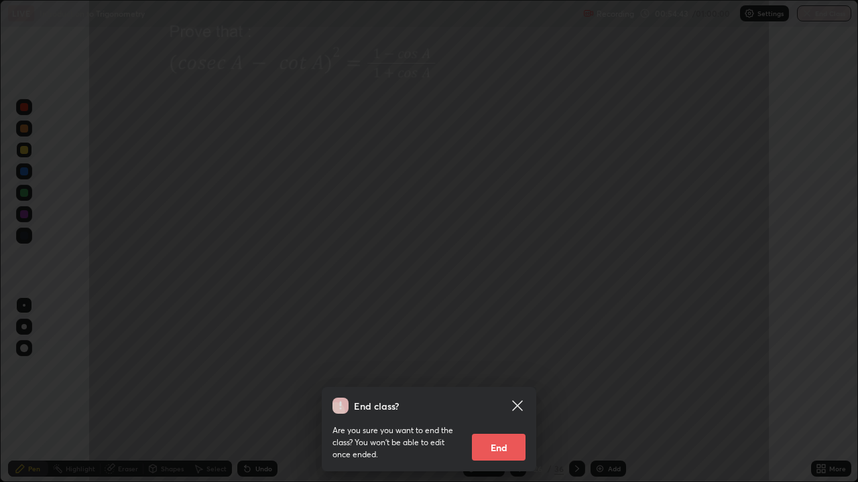
click at [501, 361] on button "End" at bounding box center [499, 447] width 54 height 27
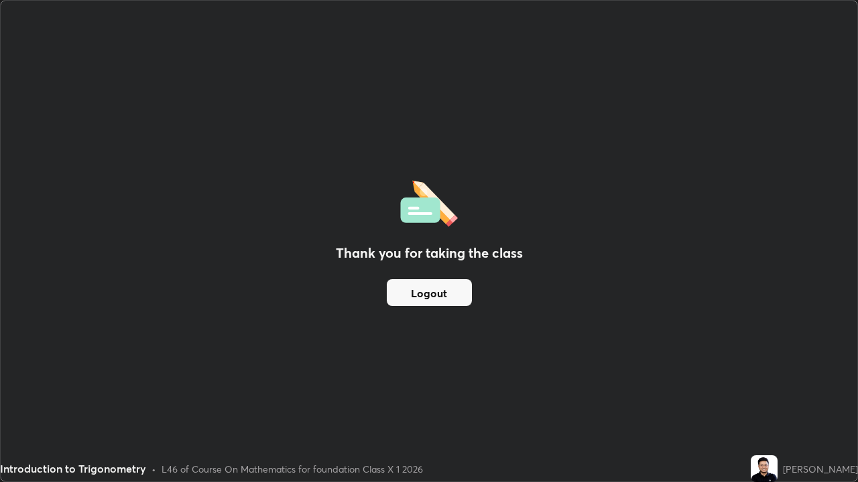
click at [442, 289] on button "Logout" at bounding box center [429, 292] width 85 height 27
